Goal: Task Accomplishment & Management: Manage account settings

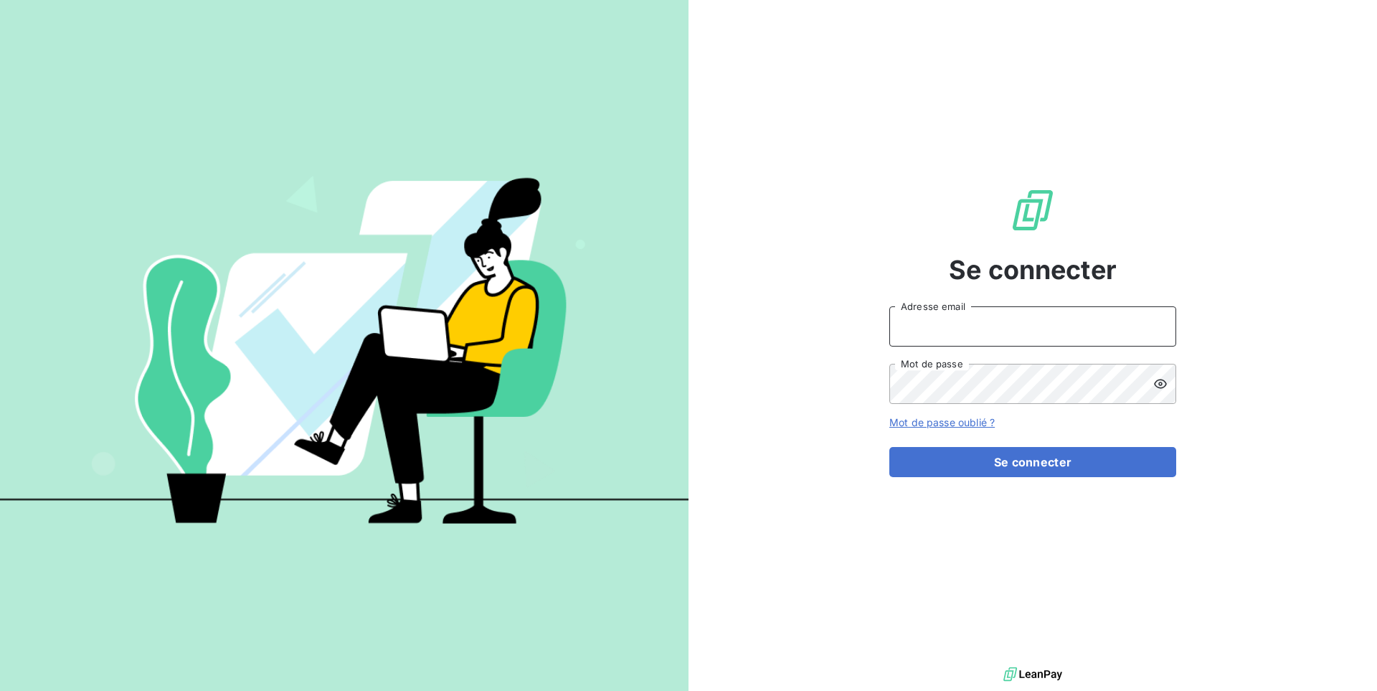
click at [985, 331] on input "Adresse email" at bounding box center [1032, 326] width 287 height 40
type input "admin@adaptelparis"
click at [889, 447] on button "Se connecter" at bounding box center [1032, 462] width 287 height 30
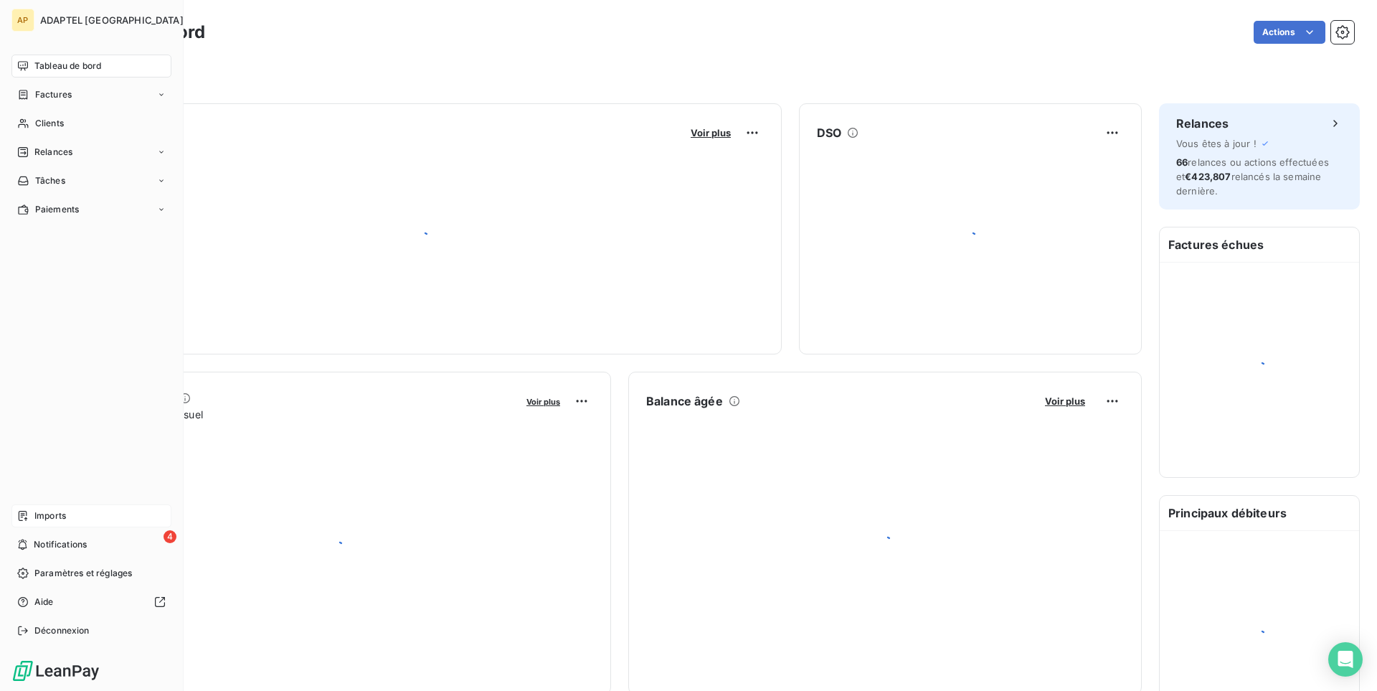
click at [57, 516] on span "Imports" at bounding box center [50, 515] width 32 height 13
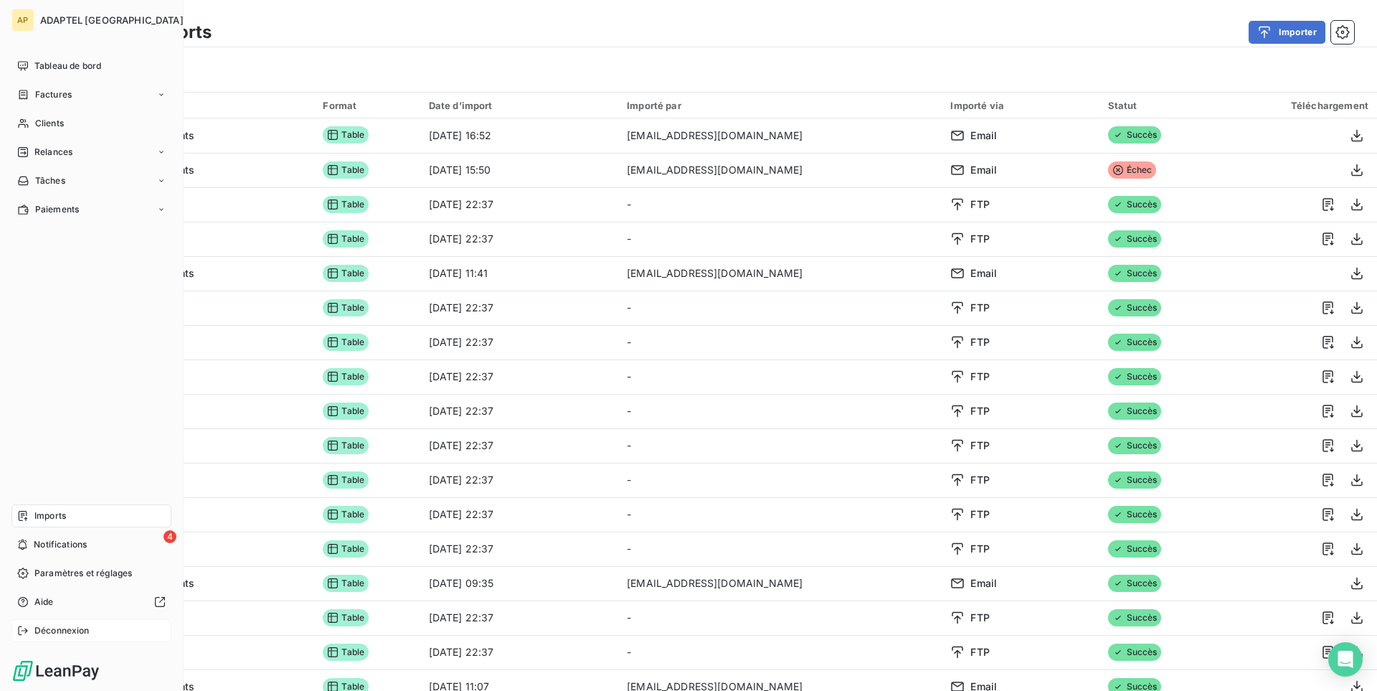
click at [62, 635] on span "Déconnexion" at bounding box center [61, 630] width 55 height 13
